Goal: Task Accomplishment & Management: Complete application form

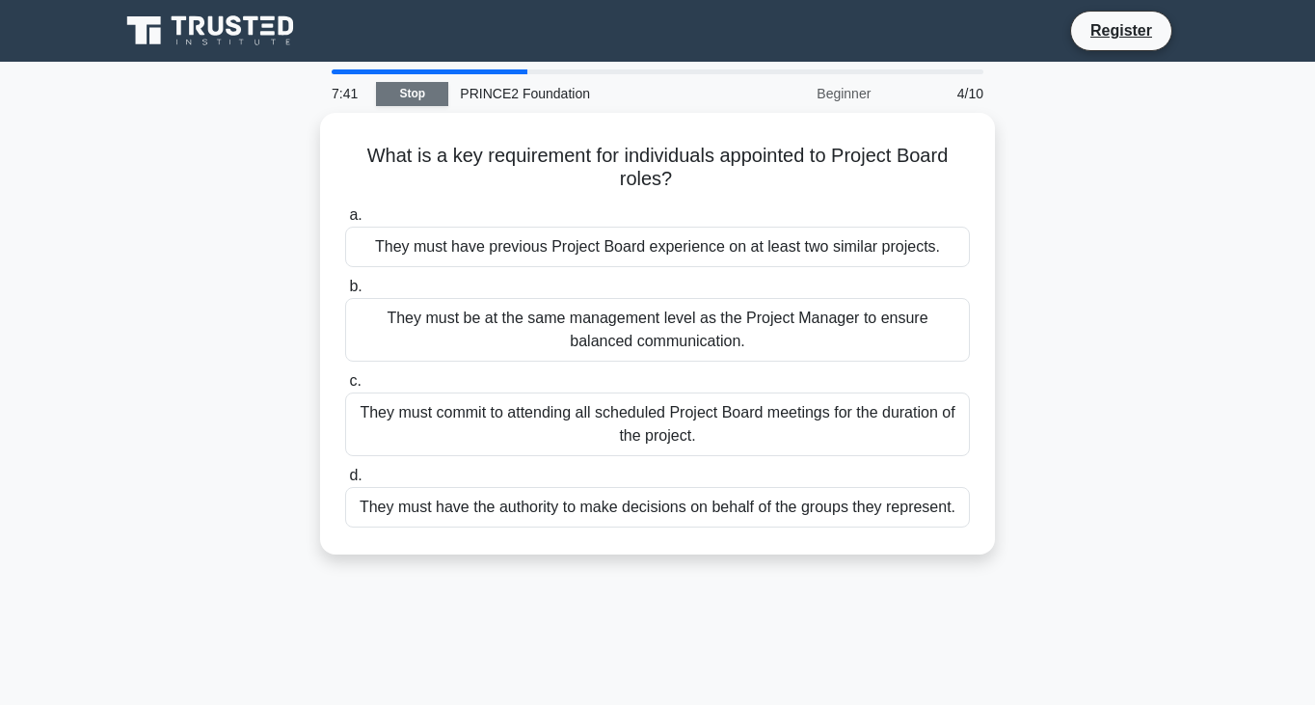
click at [436, 100] on link "Stop" at bounding box center [412, 94] width 72 height 24
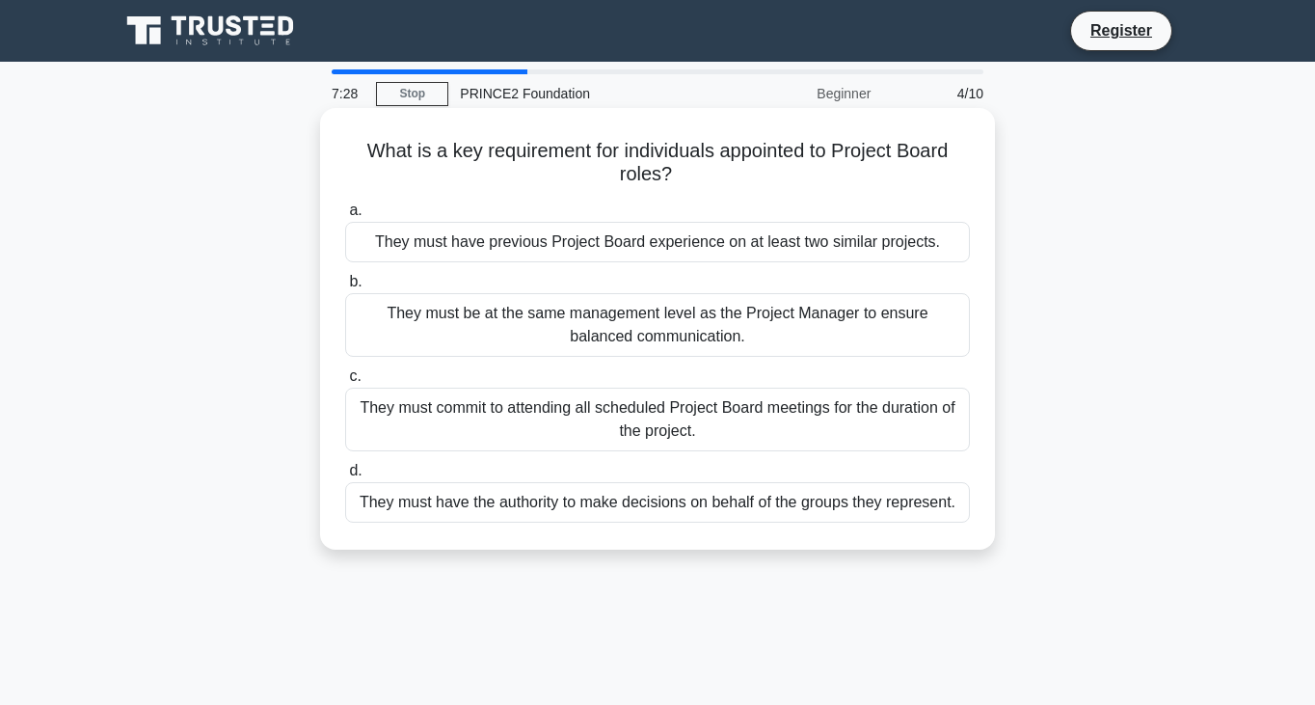
click at [590, 500] on div "They must have the authority to make decisions on behalf of the groups they rep…" at bounding box center [657, 502] width 625 height 40
click at [345, 477] on input "d. They must have the authority to make decisions on behalf of the groups they …" at bounding box center [345, 471] width 0 height 13
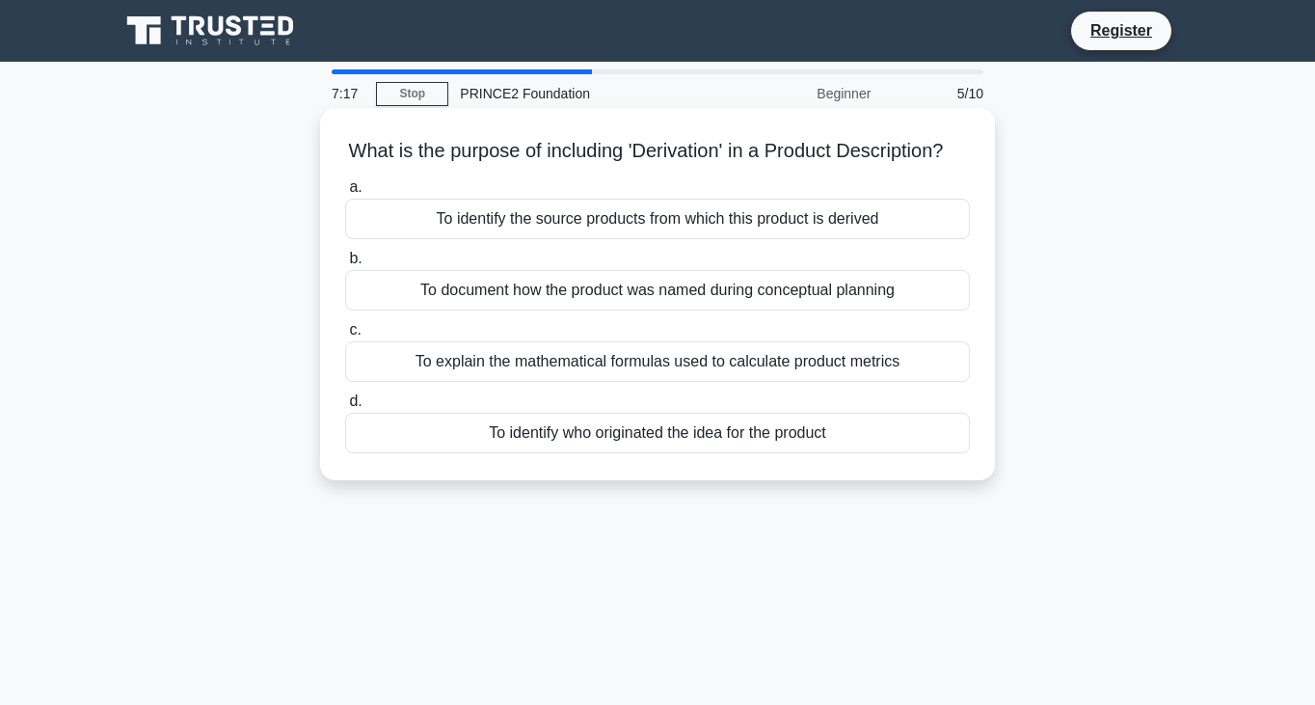
click at [696, 213] on div "To identify the source products from which this product is derived" at bounding box center [657, 219] width 625 height 40
click at [345, 194] on input "a. To identify the source products from which this product is derived" at bounding box center [345, 187] width 0 height 13
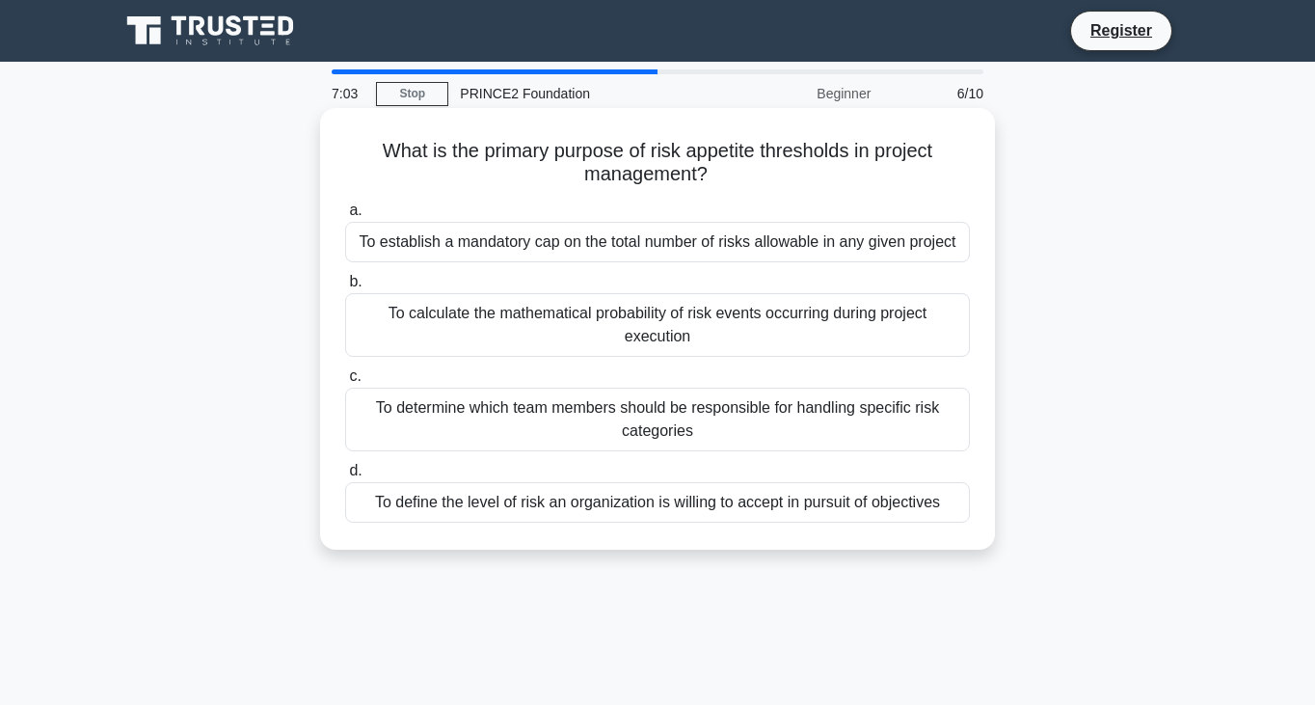
click at [655, 515] on div "To define the level of risk an organization is willing to accept in pursuit of …" at bounding box center [657, 502] width 625 height 40
click at [345, 477] on input "d. To define the level of risk an organization is willing to accept in pursuit …" at bounding box center [345, 471] width 0 height 13
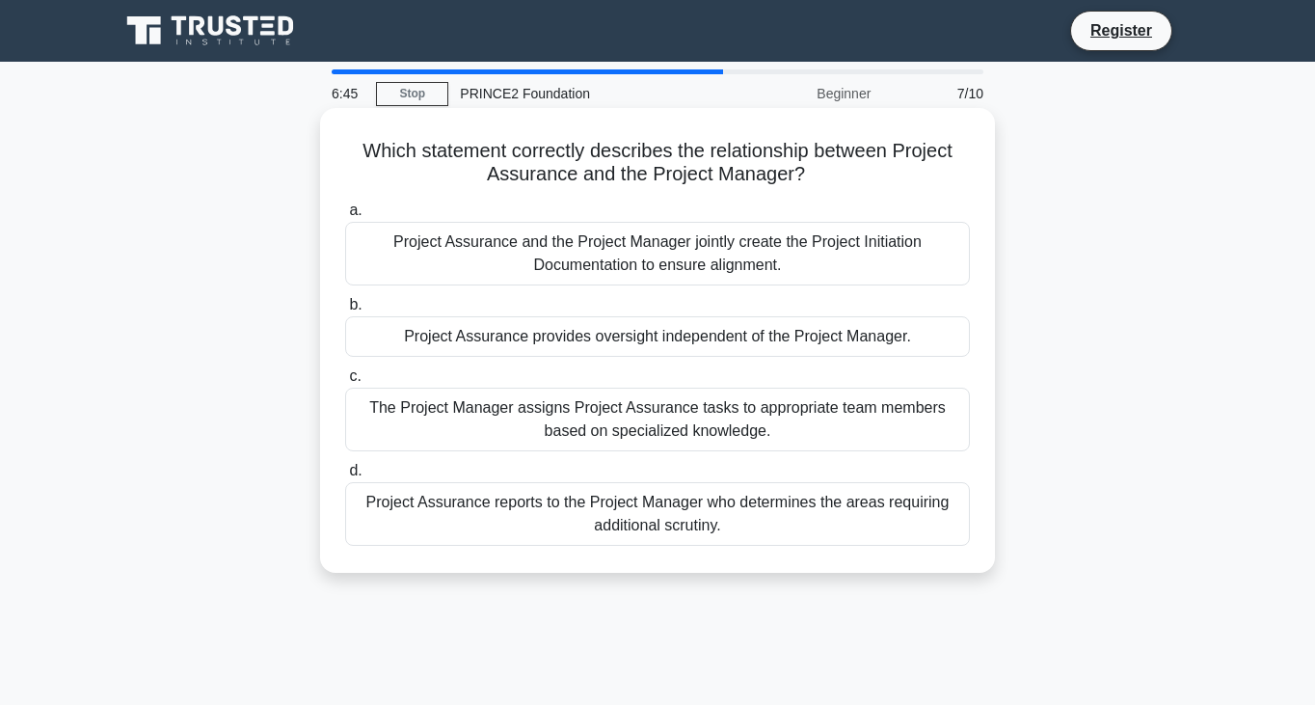
click at [547, 407] on div "The Project Manager assigns Project Assurance tasks to appropriate team members…" at bounding box center [657, 420] width 625 height 64
click at [345, 383] on input "c. The Project Manager assigns Project Assurance tasks to appropriate team memb…" at bounding box center [345, 376] width 0 height 13
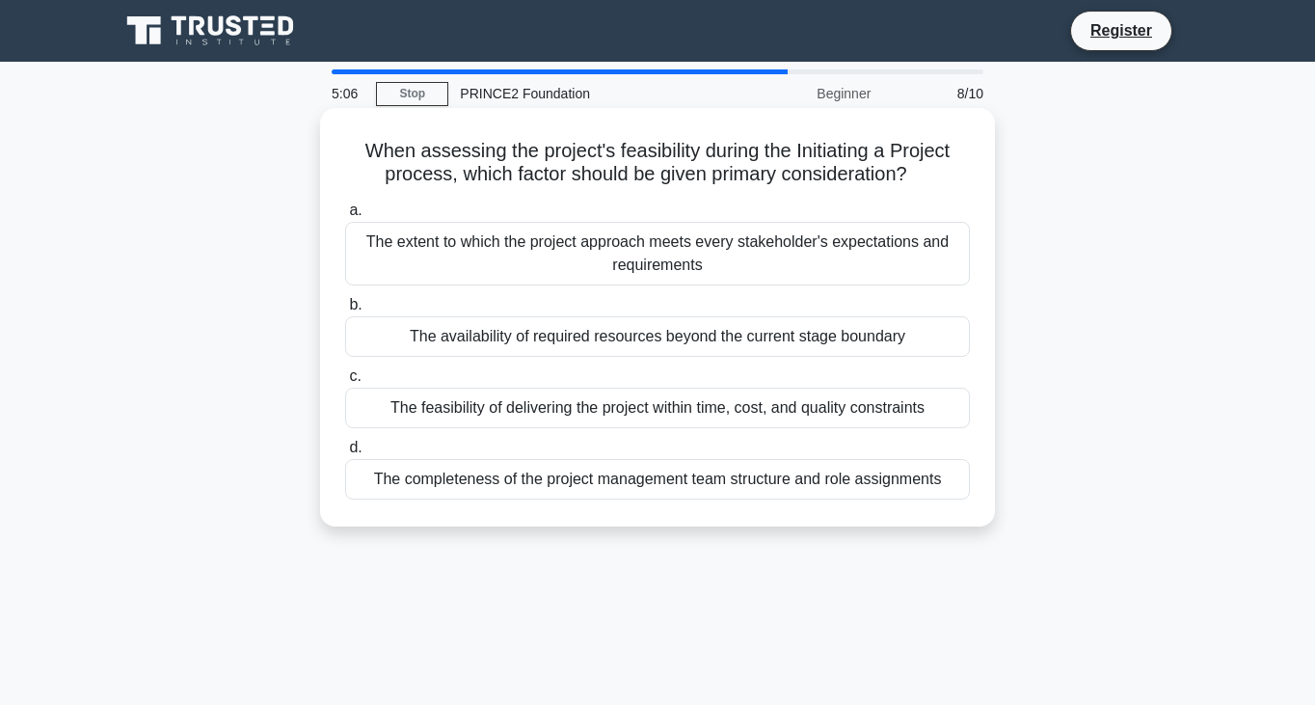
click at [660, 333] on div "The availability of required resources beyond the current stage boundary" at bounding box center [657, 336] width 625 height 40
click at [345, 311] on input "b. The availability of required resources beyond the current stage boundary" at bounding box center [345, 305] width 0 height 13
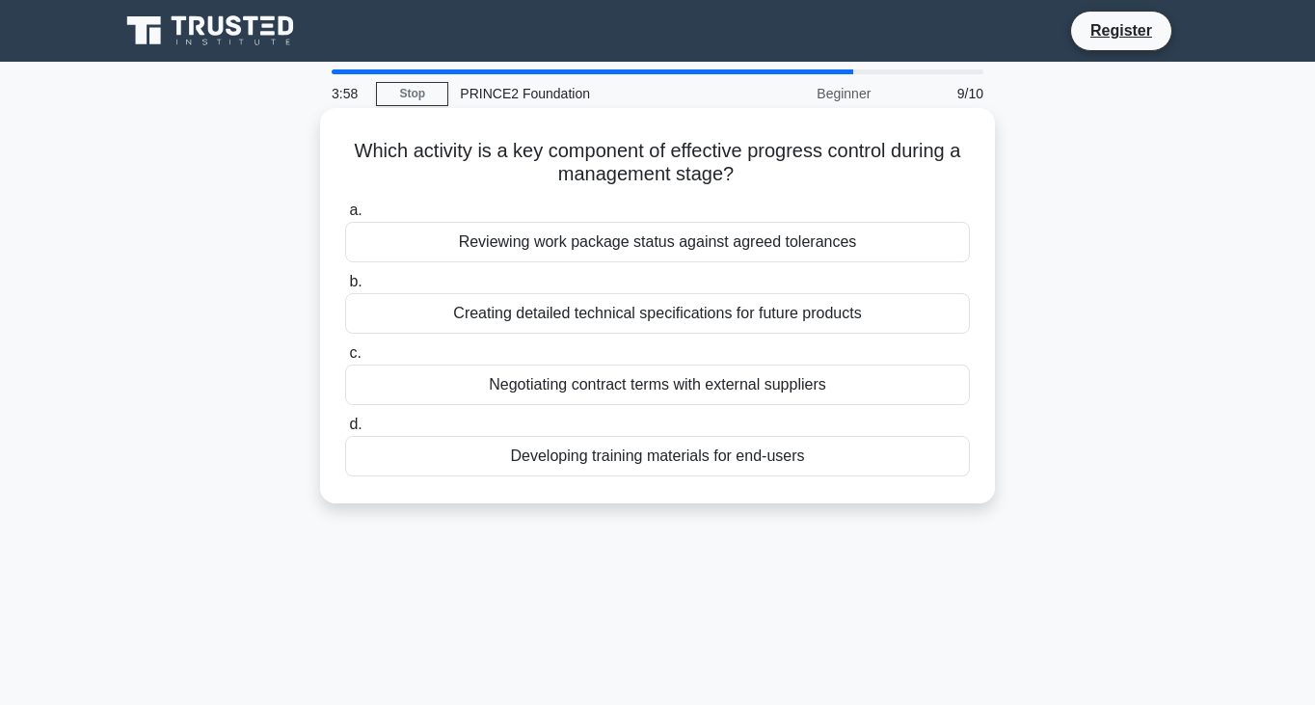
drag, startPoint x: 687, startPoint y: 148, endPoint x: 749, endPoint y: 165, distance: 64.1
click at [749, 165] on h5 "Which activity is a key component of effective progress control during a manage…" at bounding box center [657, 163] width 629 height 48
click at [729, 229] on div "Reviewing work package status against agreed tolerances" at bounding box center [657, 242] width 625 height 40
click at [345, 217] on input "a. Reviewing work package status against agreed tolerances" at bounding box center [345, 210] width 0 height 13
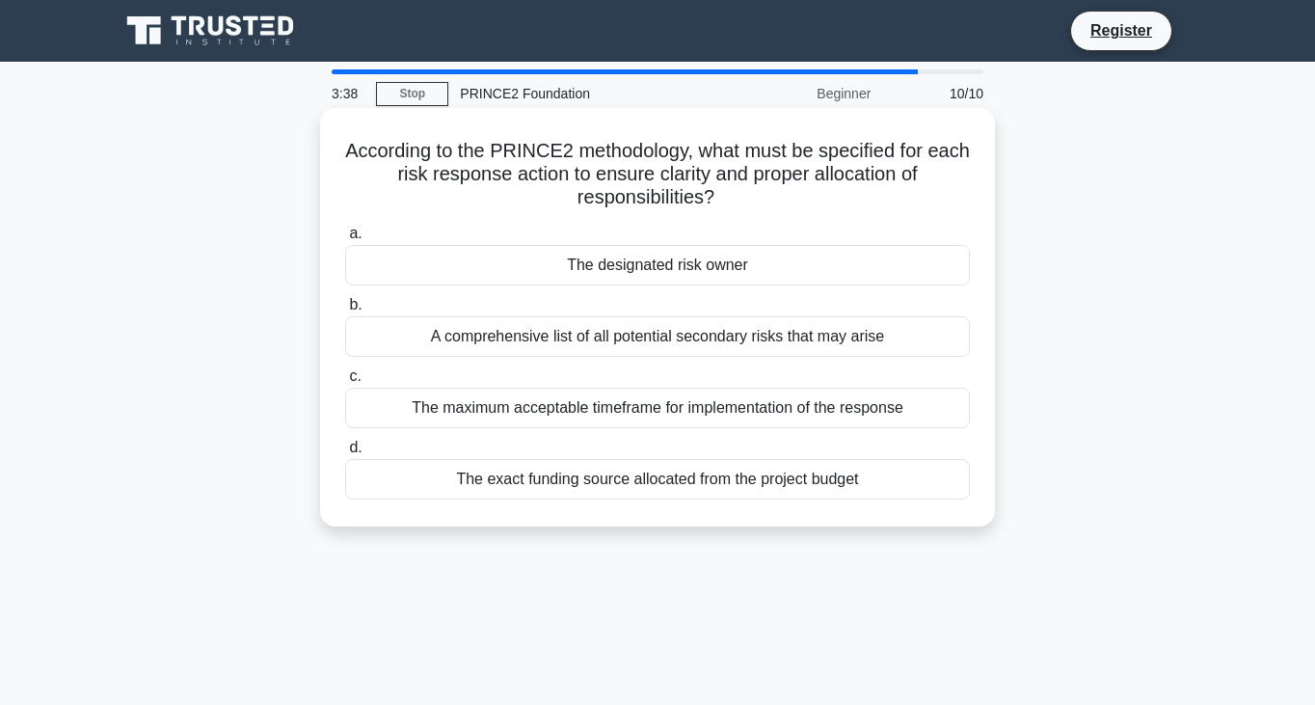
click at [689, 336] on div "A comprehensive list of all potential secondary risks that may arise" at bounding box center [657, 336] width 625 height 40
click at [345, 311] on input "b. A comprehensive list of all potential secondary risks that may arise" at bounding box center [345, 305] width 0 height 13
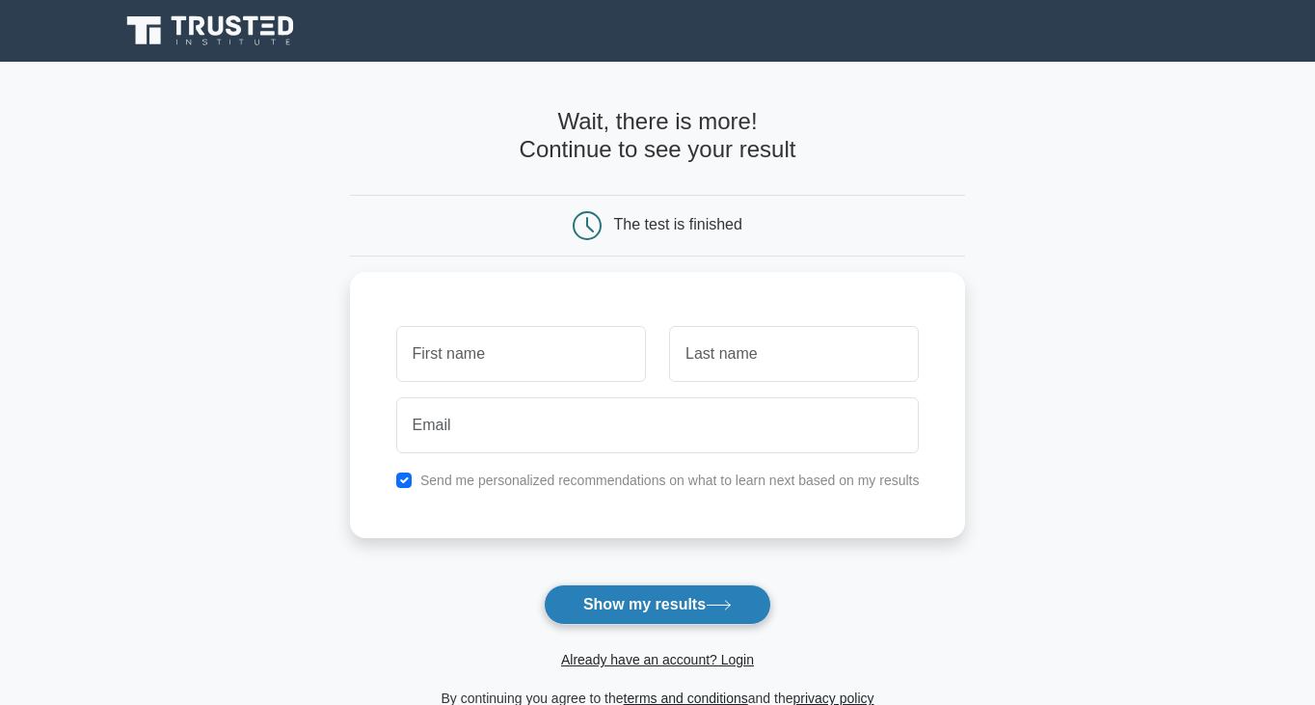
click at [641, 611] on button "Show my results" at bounding box center [658, 604] width 228 height 40
click at [568, 334] on input "text" at bounding box center [521, 349] width 250 height 56
type input "Kay"
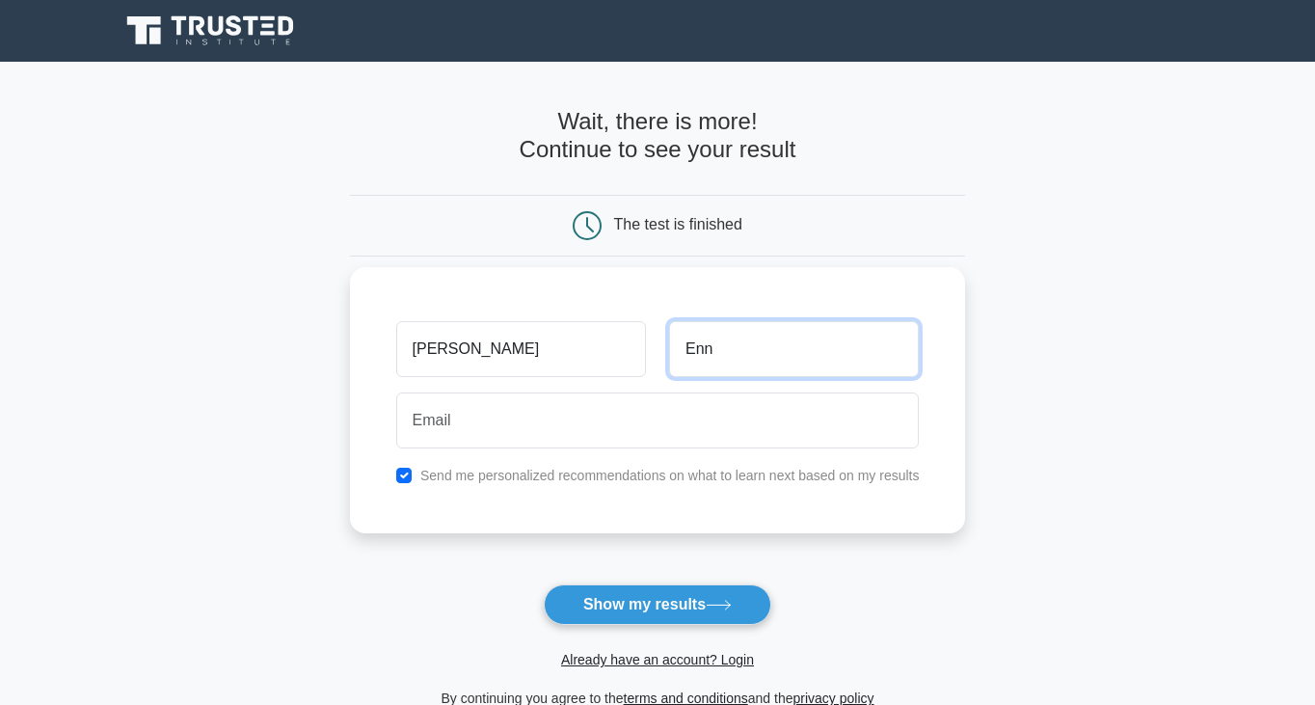
type input "Enn"
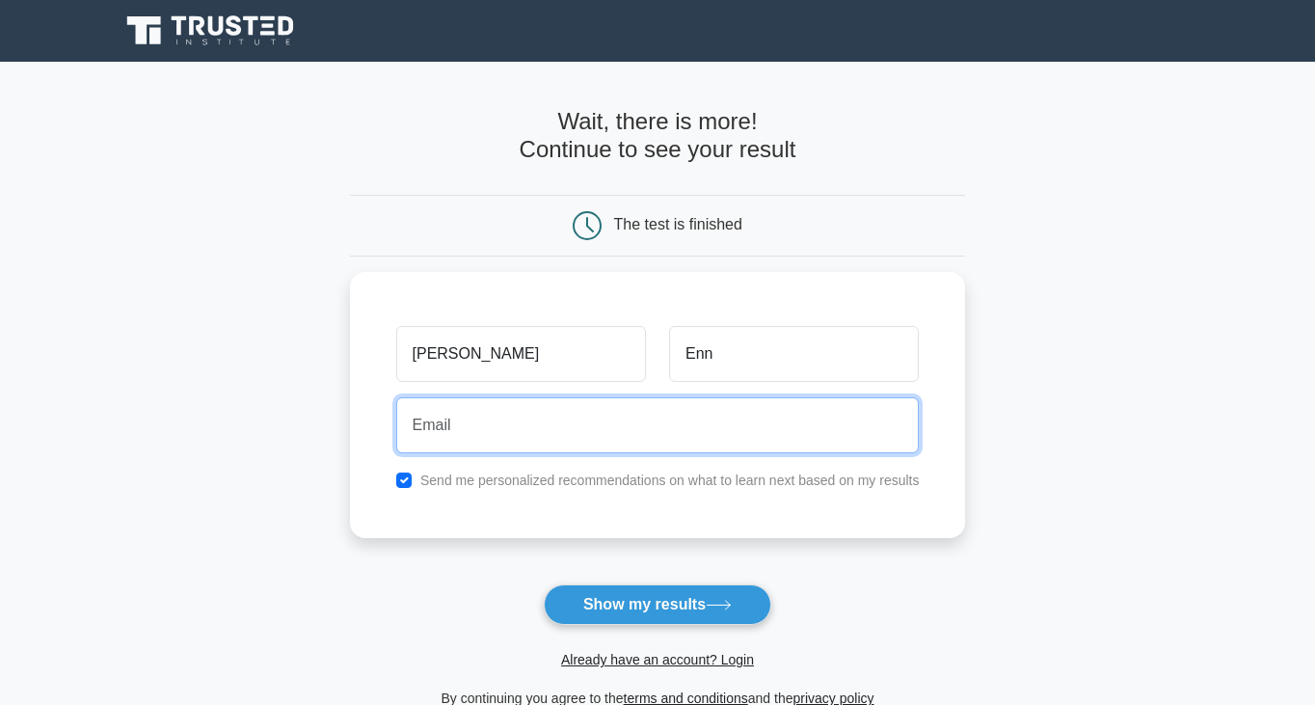
type input "43dolls.thunks@icloud.com"
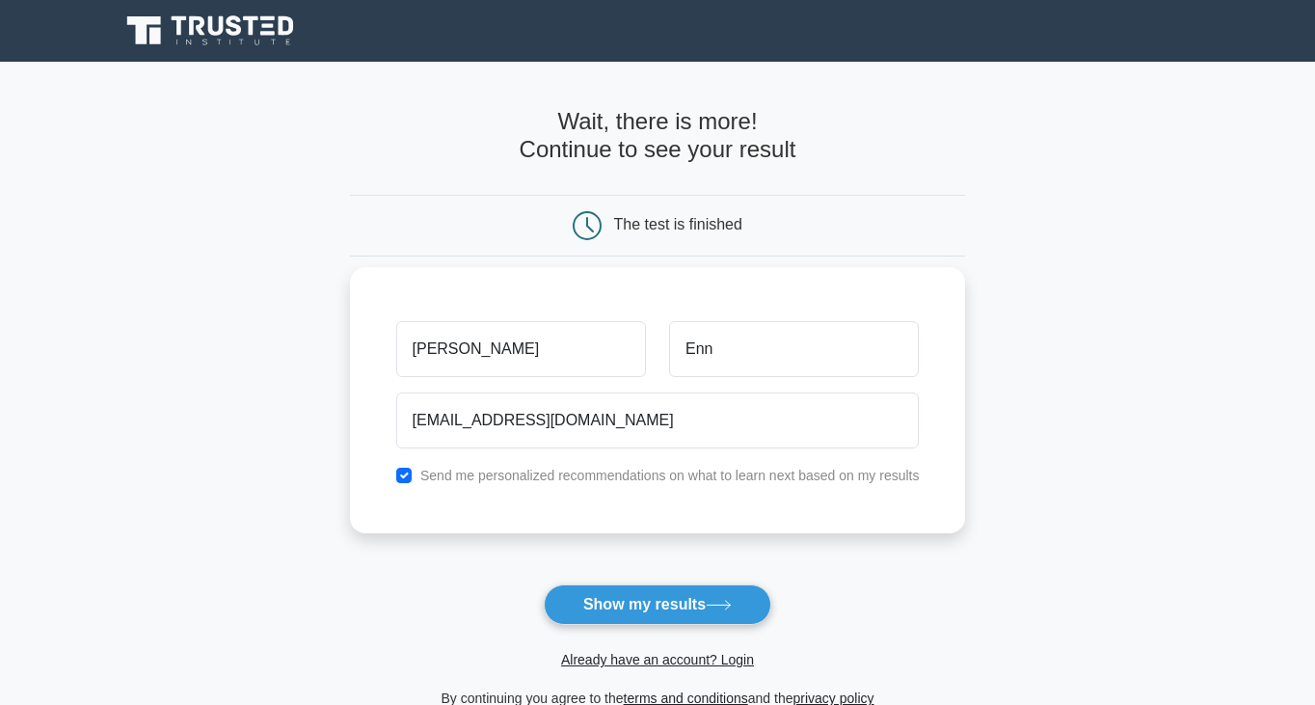
click at [463, 470] on label "Send me personalized recommendations on what to learn next based on my results" at bounding box center [669, 475] width 499 height 15
click at [448, 474] on label "Send me personalized recommendations on what to learn next based on my results" at bounding box center [669, 475] width 499 height 15
click at [405, 471] on input "checkbox" at bounding box center [403, 475] width 15 height 15
checkbox input "false"
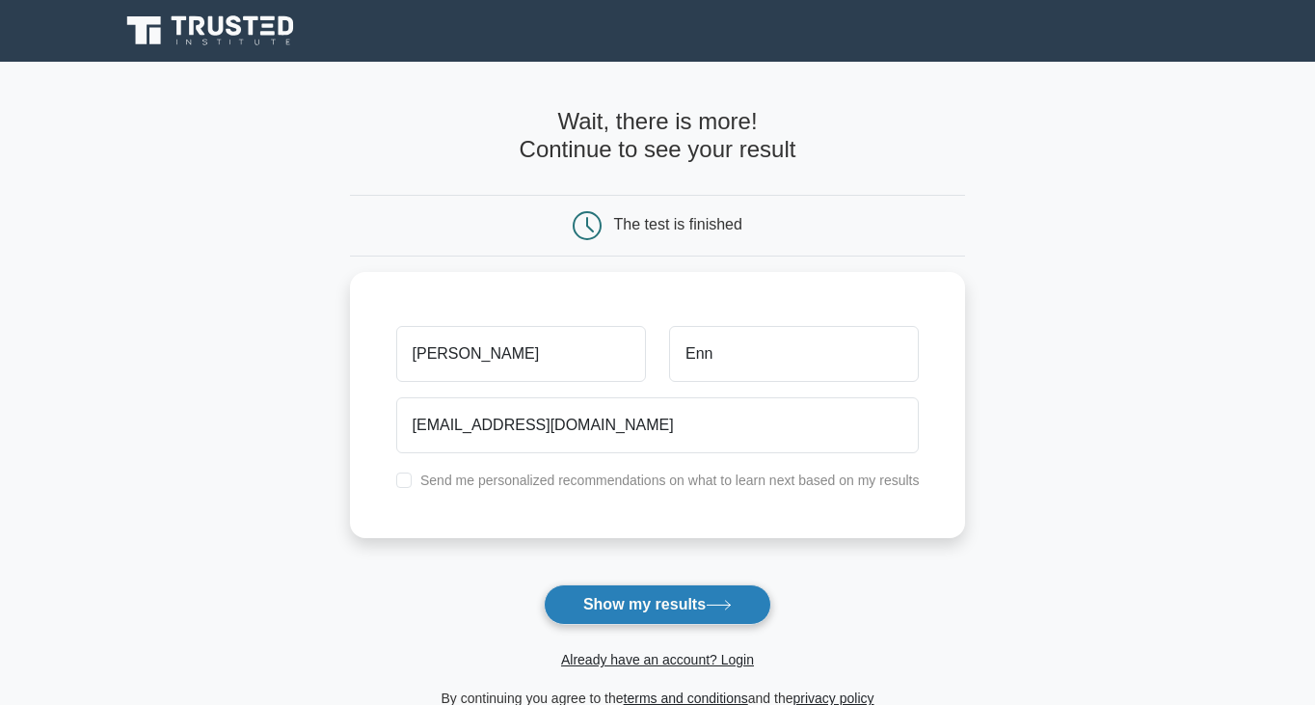
click at [607, 598] on button "Show my results" at bounding box center [658, 604] width 228 height 40
